Goal: Information Seeking & Learning: Learn about a topic

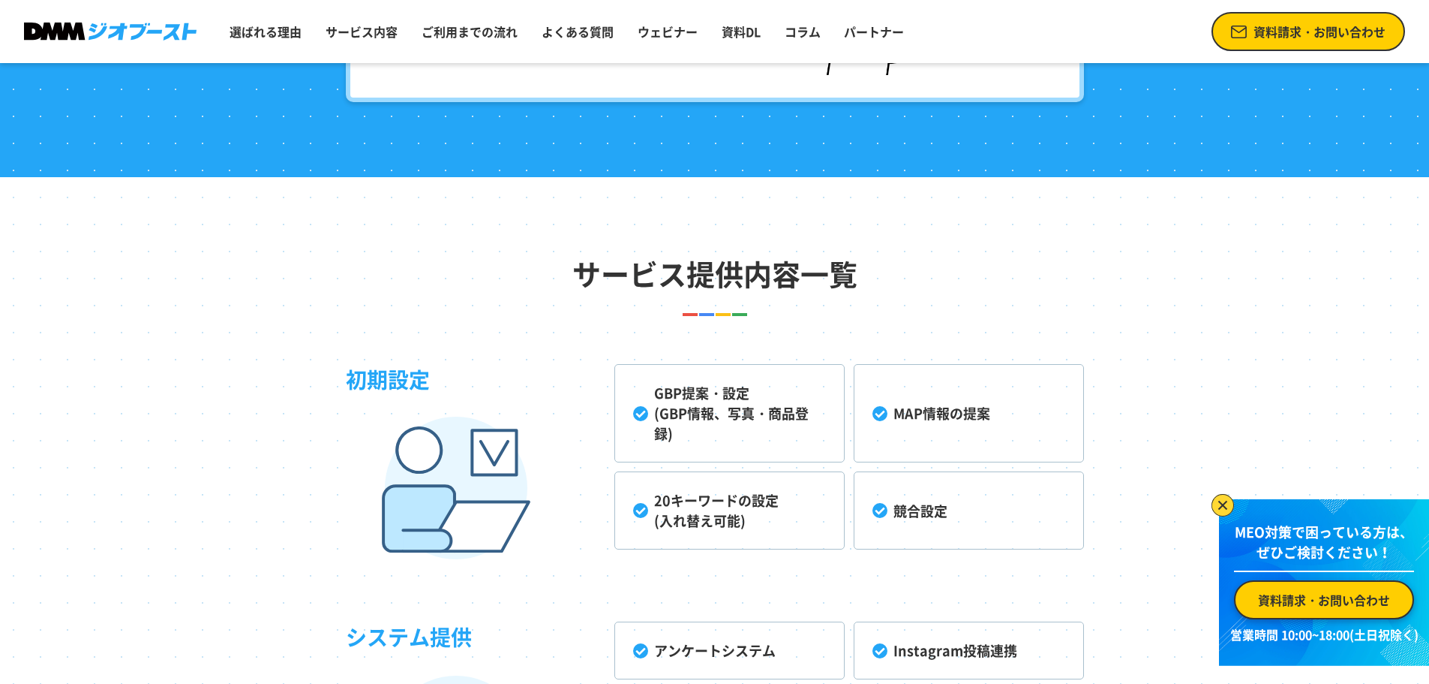
scroll to position [3527, 0]
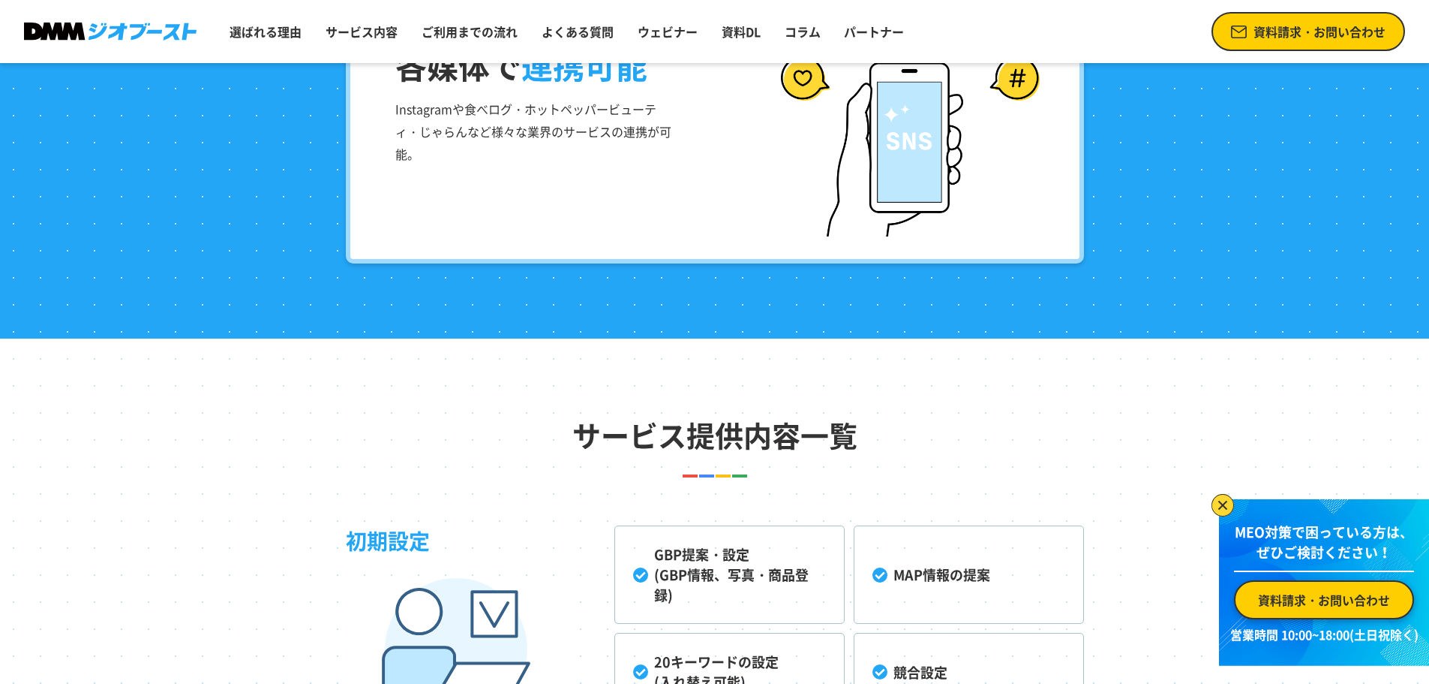
click at [655, 241] on div "各媒体で 連携可能 Instagramや食べログ・ホットペッパービューティ・じゃらんなど様々な業界のサービスの連携が可能。" at bounding box center [715, 113] width 738 height 300
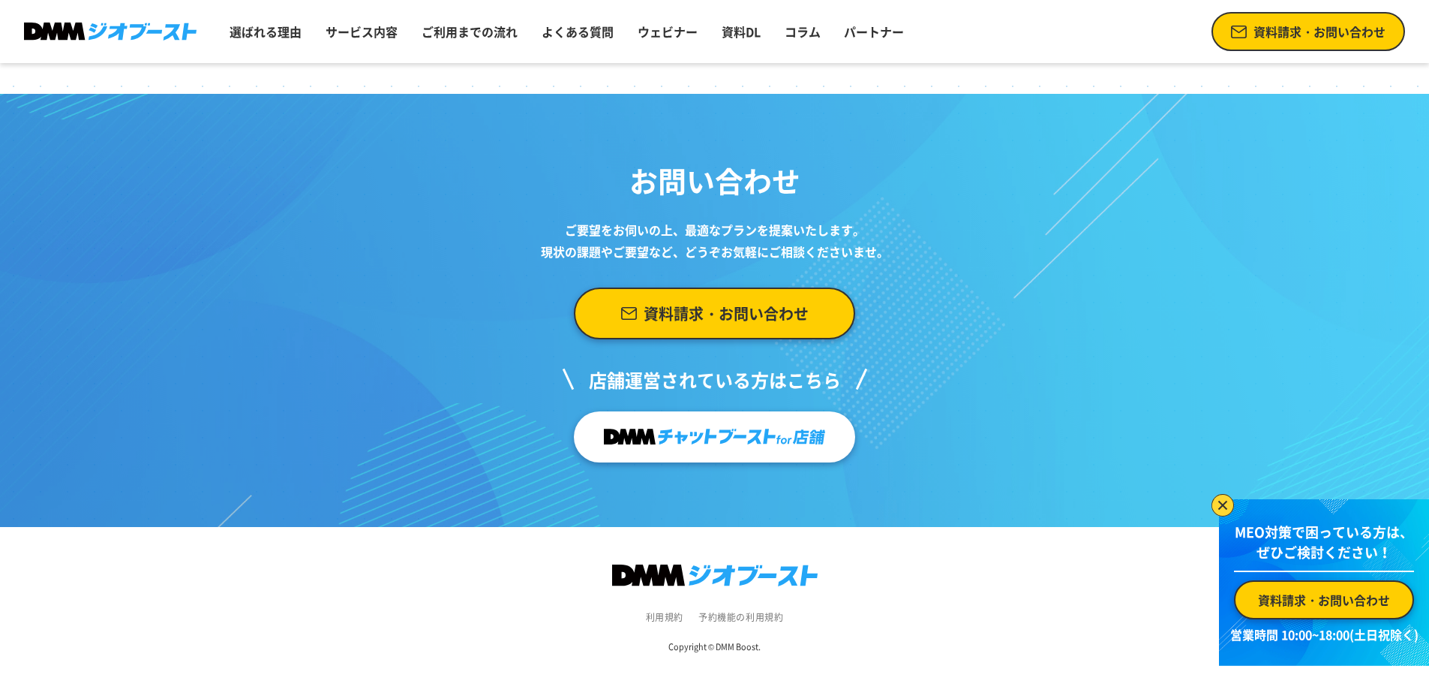
scroll to position [5635, 0]
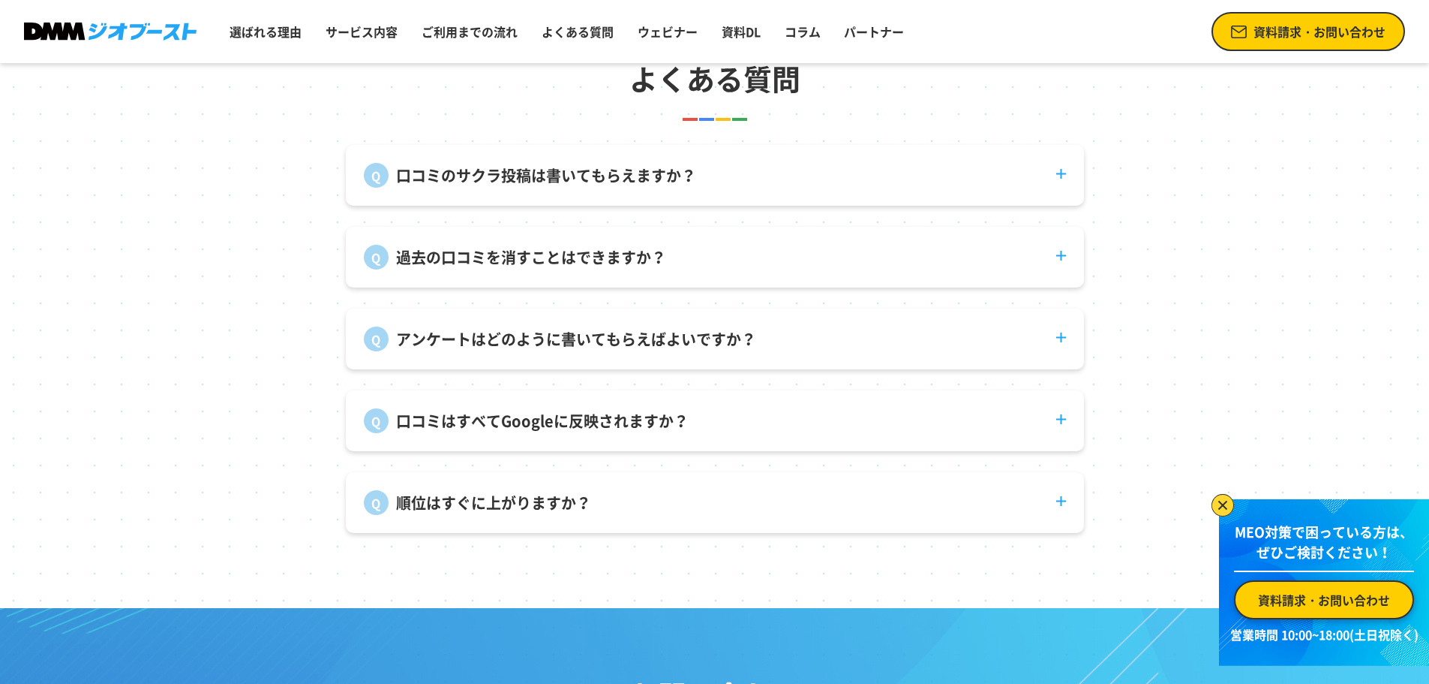
click at [443, 187] on p "口コミのサクラ投稿は書いてもらえますか？" at bounding box center [546, 175] width 300 height 23
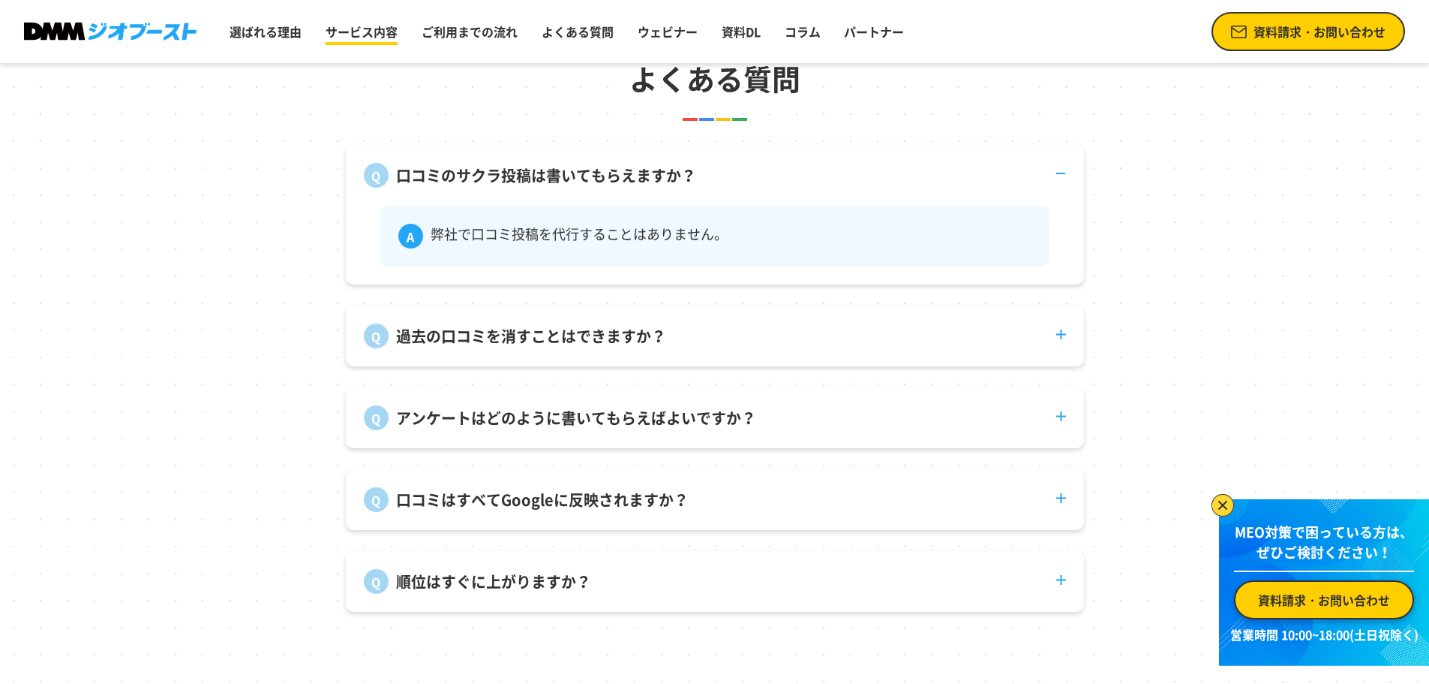
click at [350, 23] on link "サービス内容" at bounding box center [362, 32] width 84 height 30
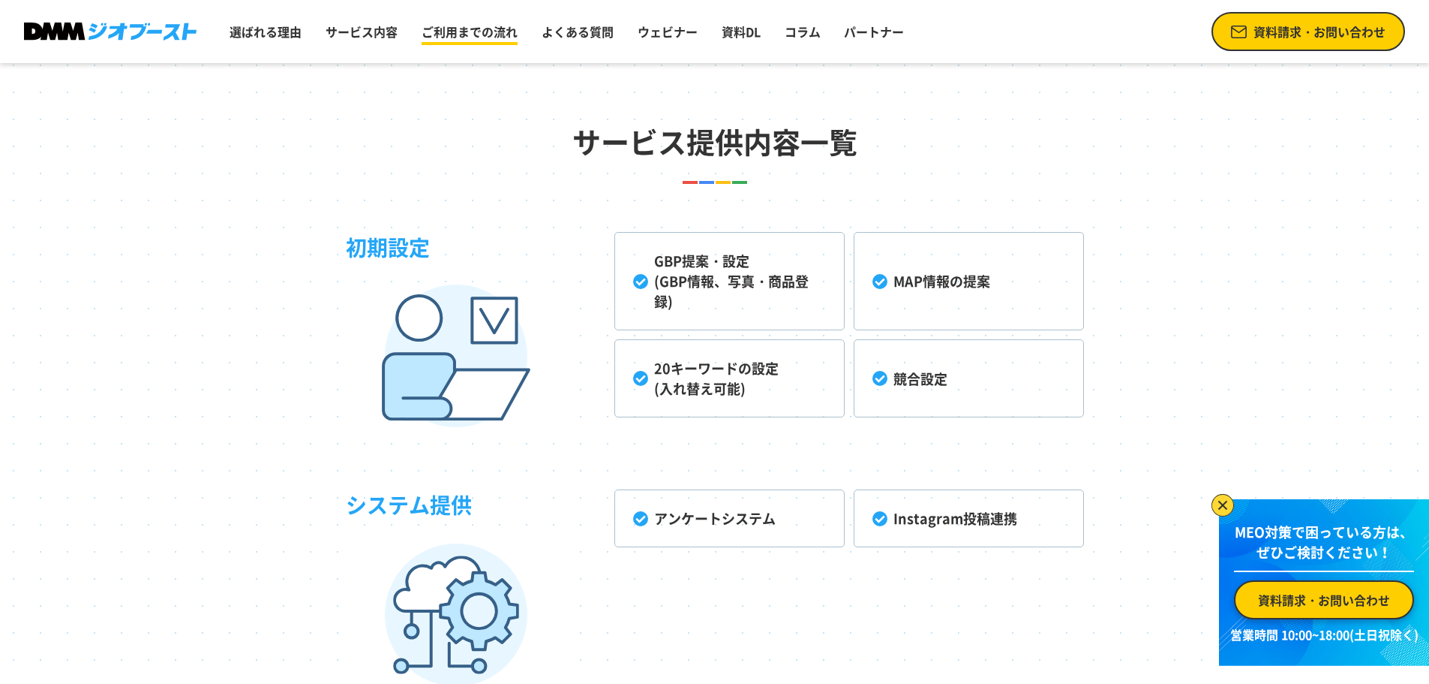
click at [481, 29] on link "ご利用までの流れ" at bounding box center [470, 32] width 108 height 30
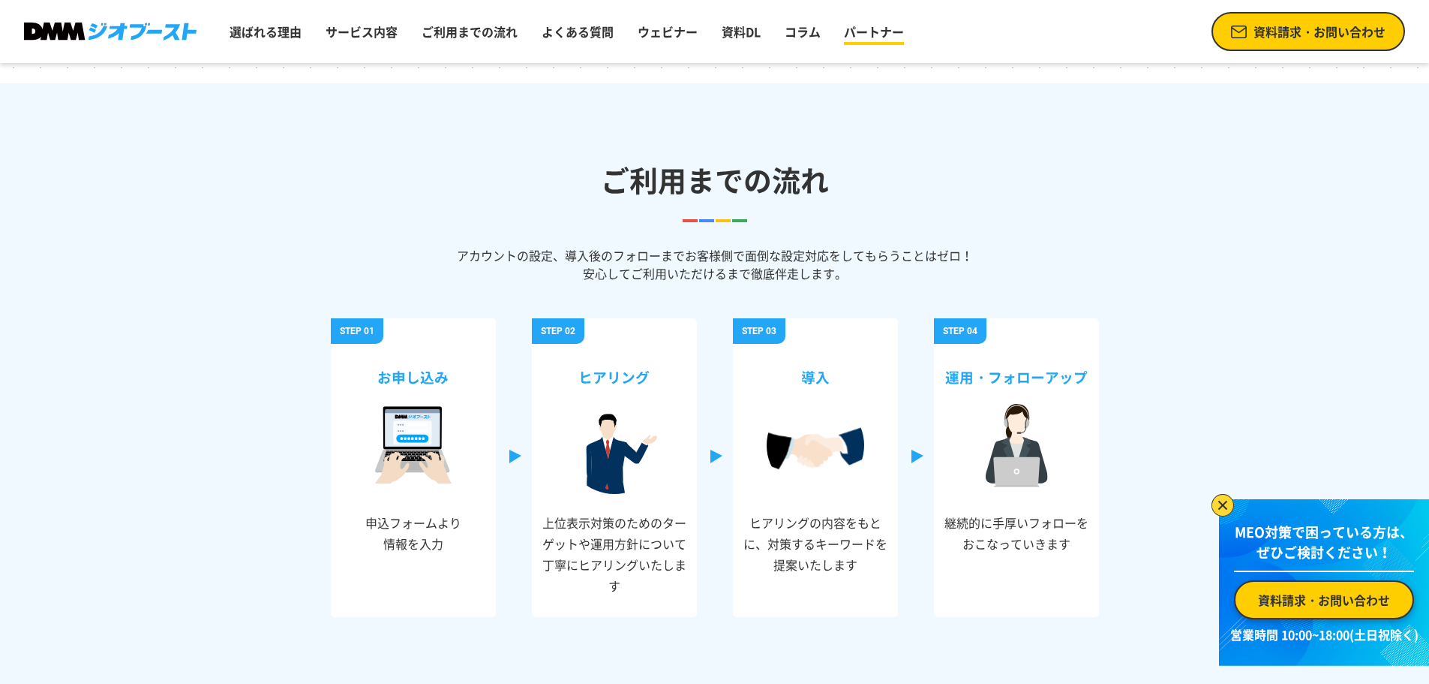
scroll to position [4964, 0]
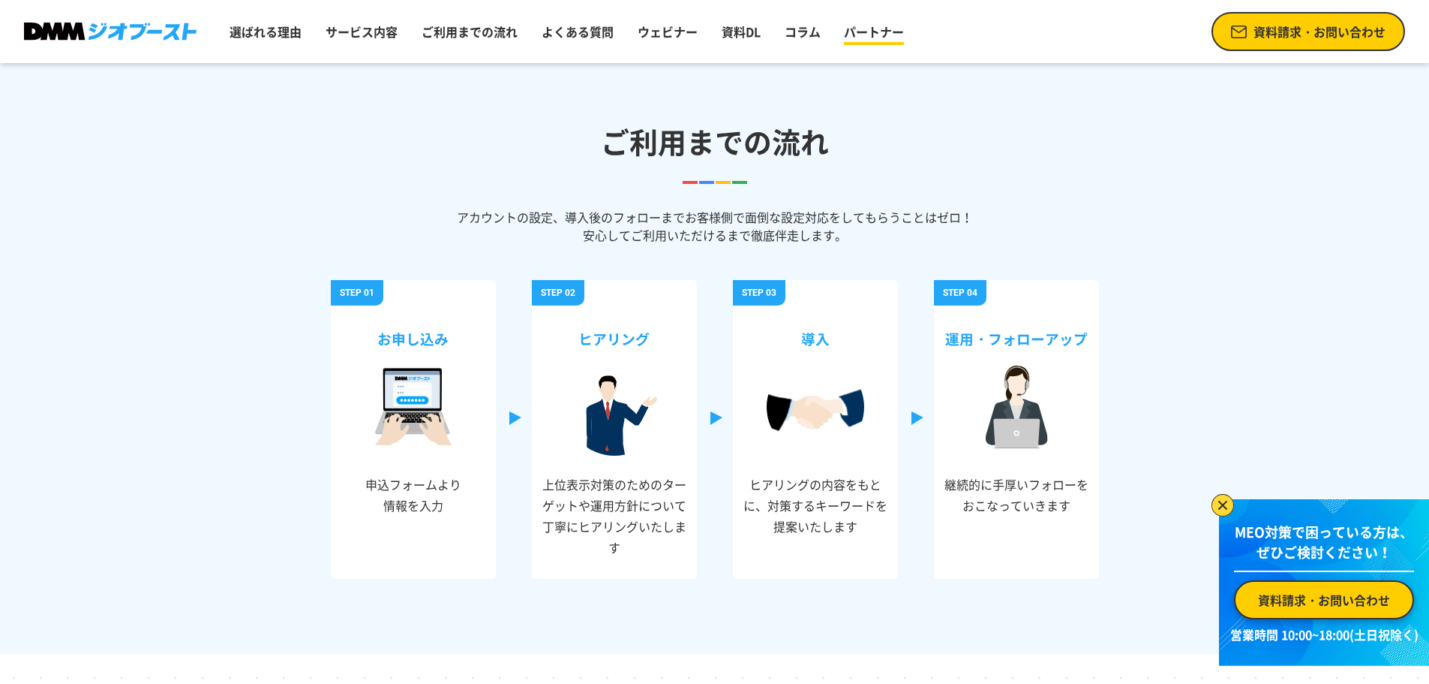
click at [858, 22] on link "パートナー" at bounding box center [874, 32] width 72 height 30
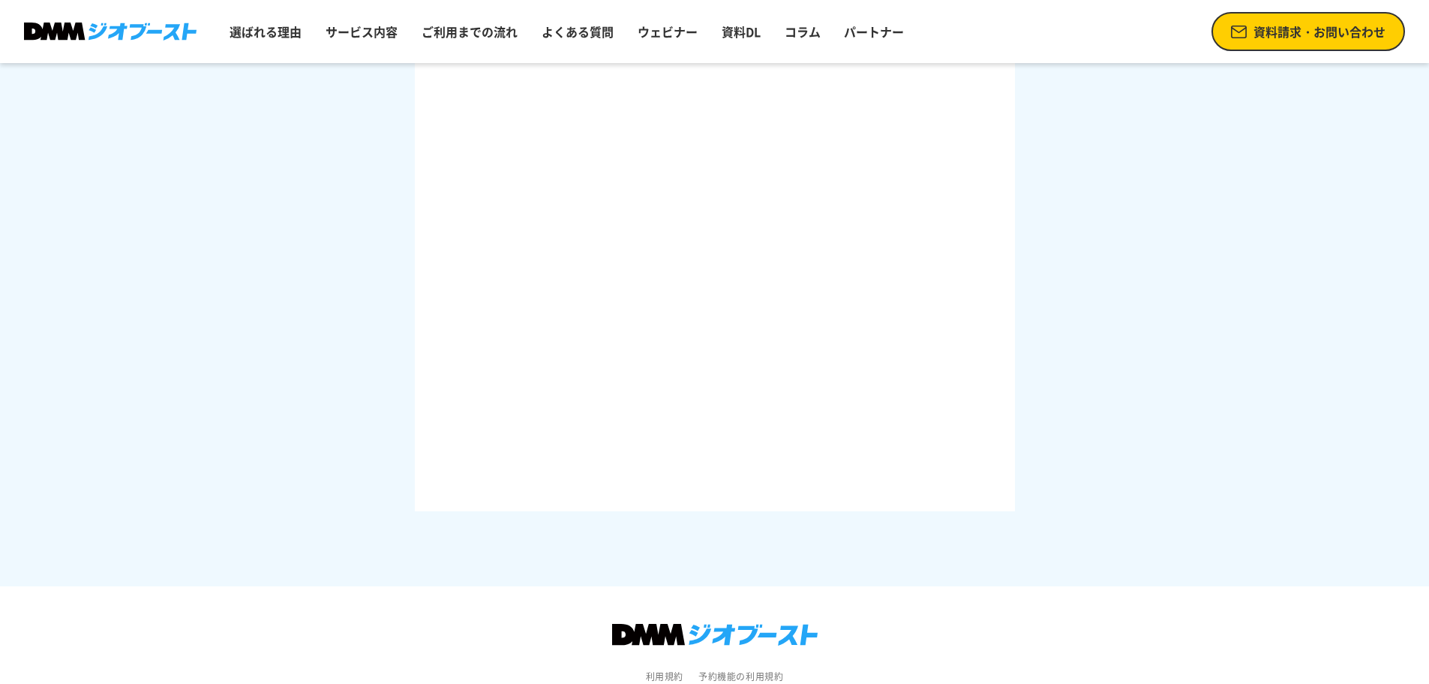
scroll to position [2236, 0]
